Goal: Transaction & Acquisition: Subscribe to service/newsletter

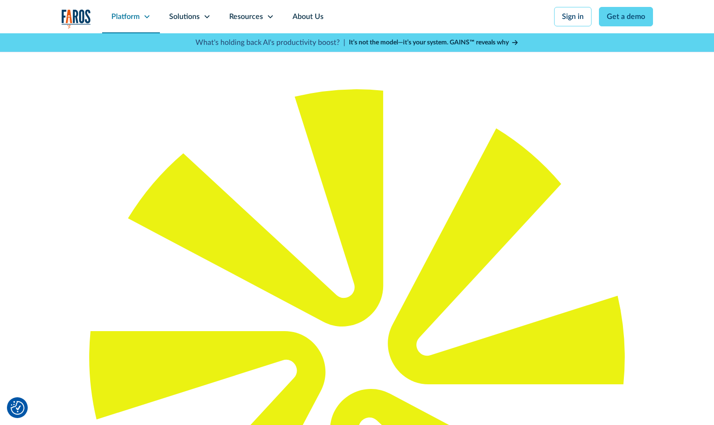
click at [144, 18] on icon at bounding box center [146, 16] width 7 height 7
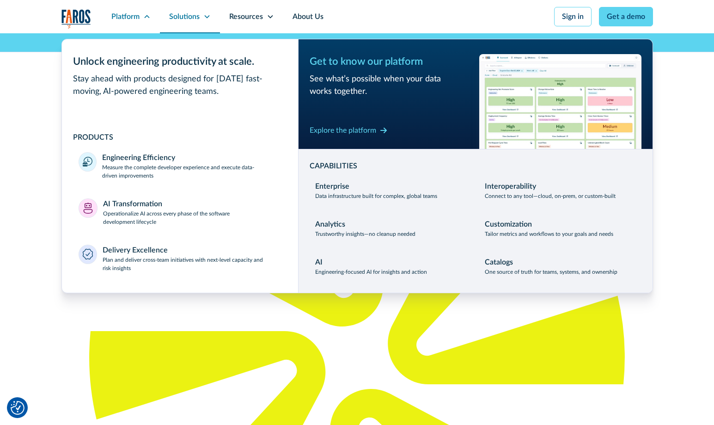
click at [202, 18] on div "Solutions" at bounding box center [190, 16] width 60 height 33
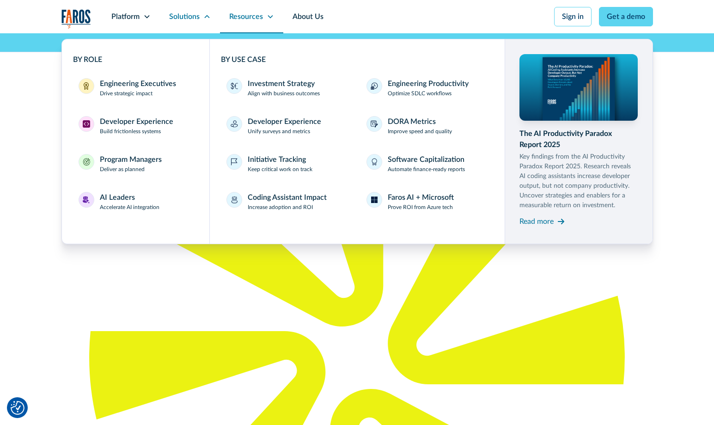
click at [270, 18] on icon at bounding box center [270, 16] width 7 height 7
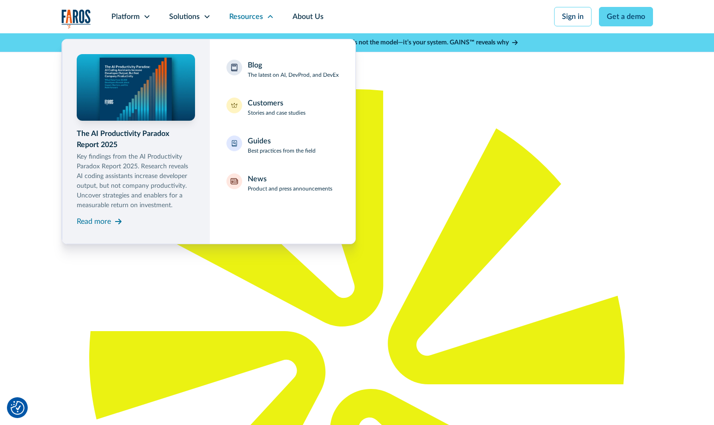
click at [600, 209] on nav "The AI Productivity Paradox Report 2025 Key findings from the AI Productivity P…" at bounding box center [357, 138] width 592 height 211
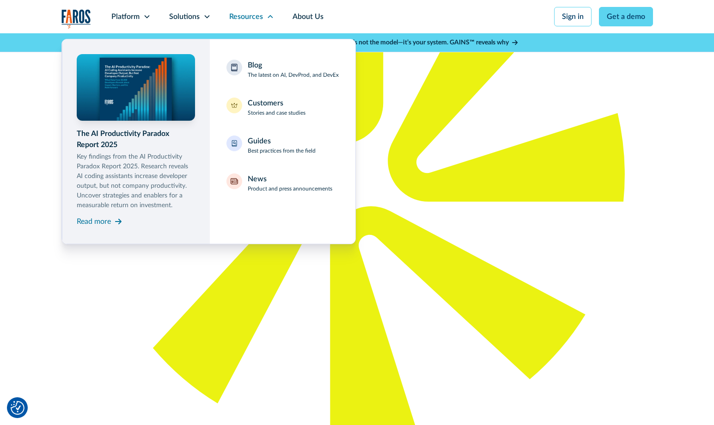
scroll to position [185, 0]
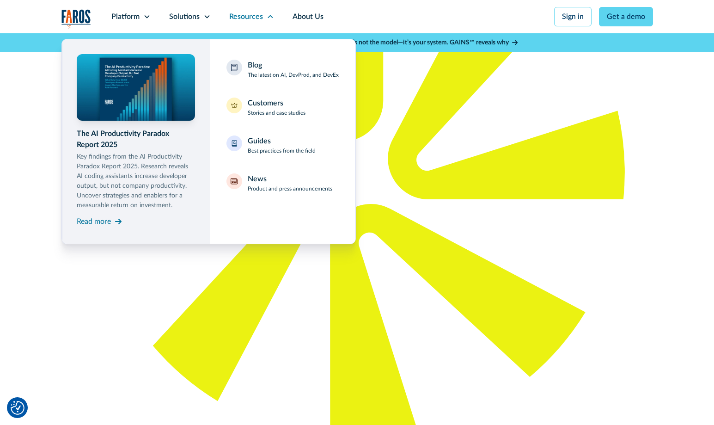
click at [420, 144] on nav "The AI Productivity Paradox Report 2025 Key findings from the AI Productivity P…" at bounding box center [357, 138] width 592 height 211
click at [257, 18] on div "Resources" at bounding box center [246, 16] width 34 height 11
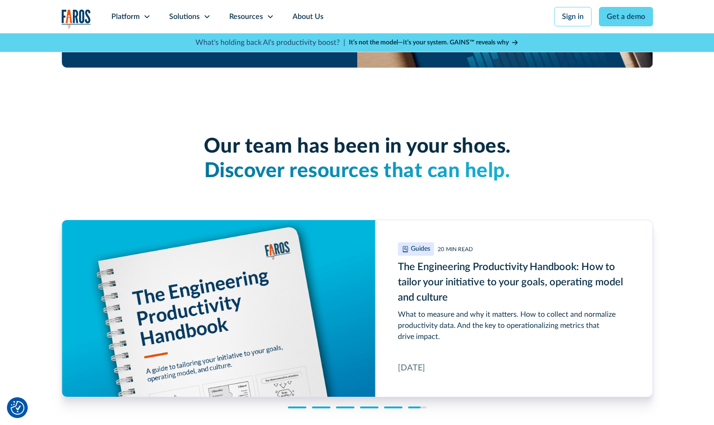
scroll to position [2958, 0]
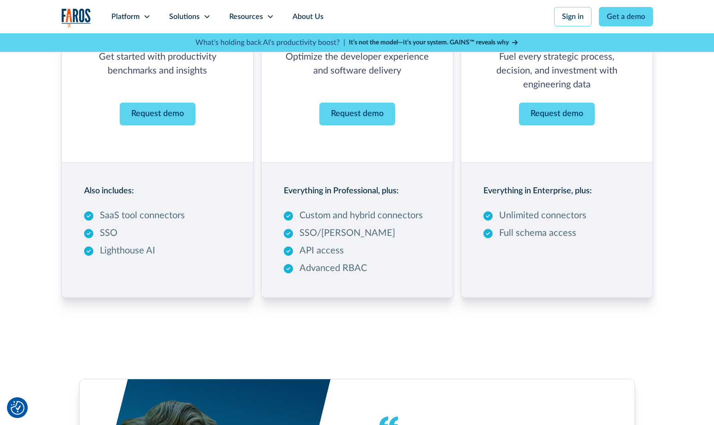
scroll to position [925, 0]
